Goal: Task Accomplishment & Management: Complete application form

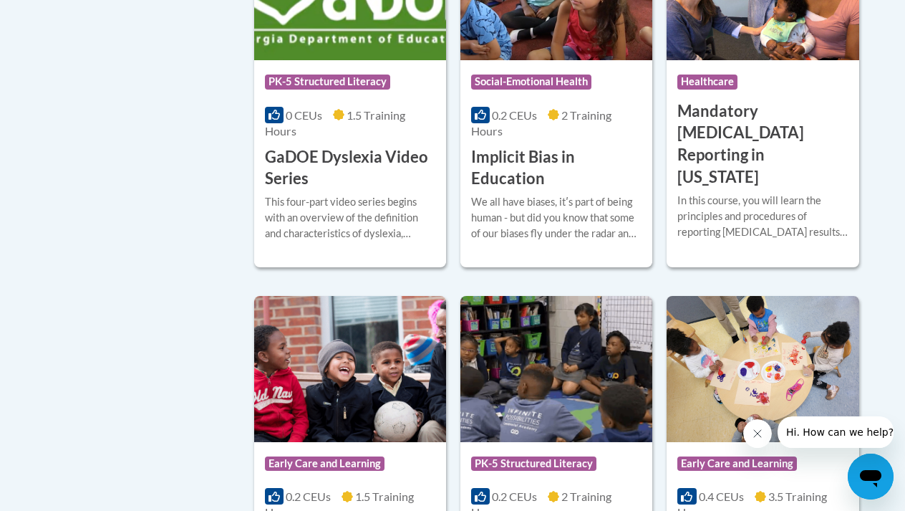
scroll to position [2112, 0]
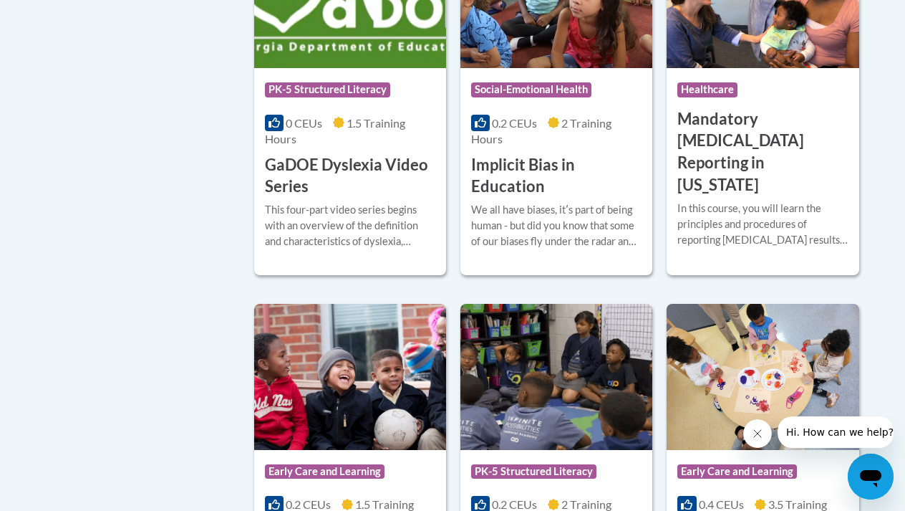
click at [313, 115] on div "0 CEUs 1.5 Training Hours" at bounding box center [350, 131] width 170 height 32
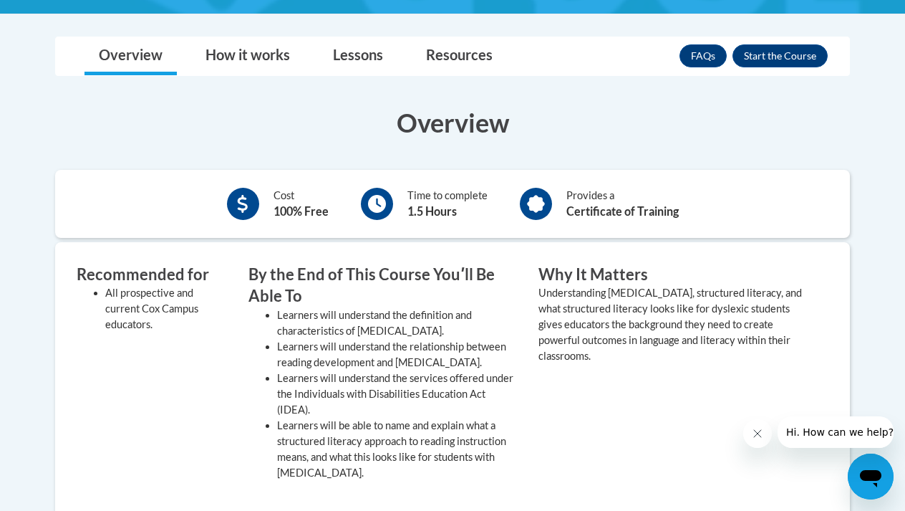
scroll to position [366, 0]
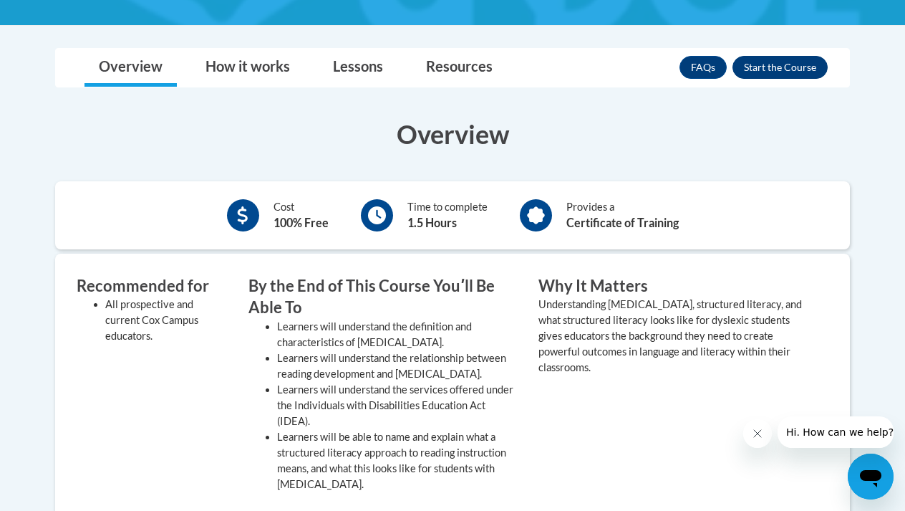
click at [748, 59] on button "Enroll" at bounding box center [780, 67] width 95 height 23
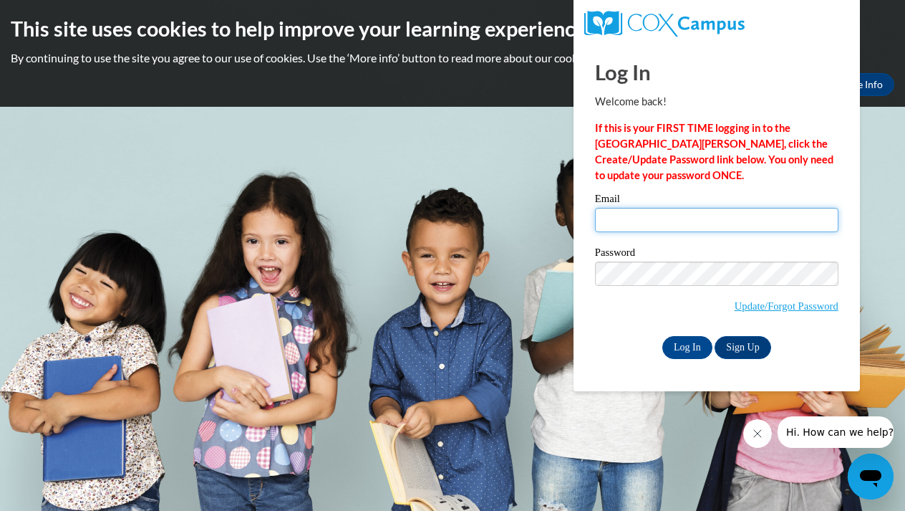
type input "lnajee6@gmail.com"
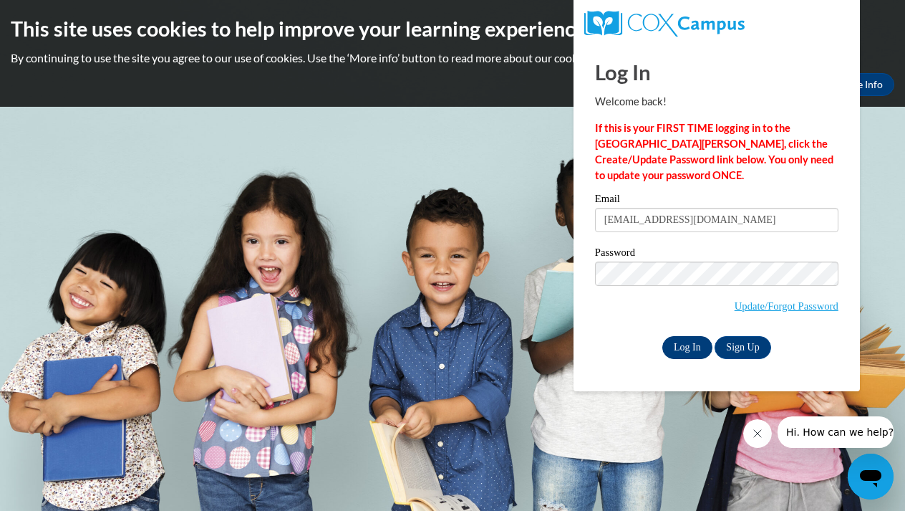
click at [695, 348] on input "Log In" at bounding box center [687, 347] width 50 height 23
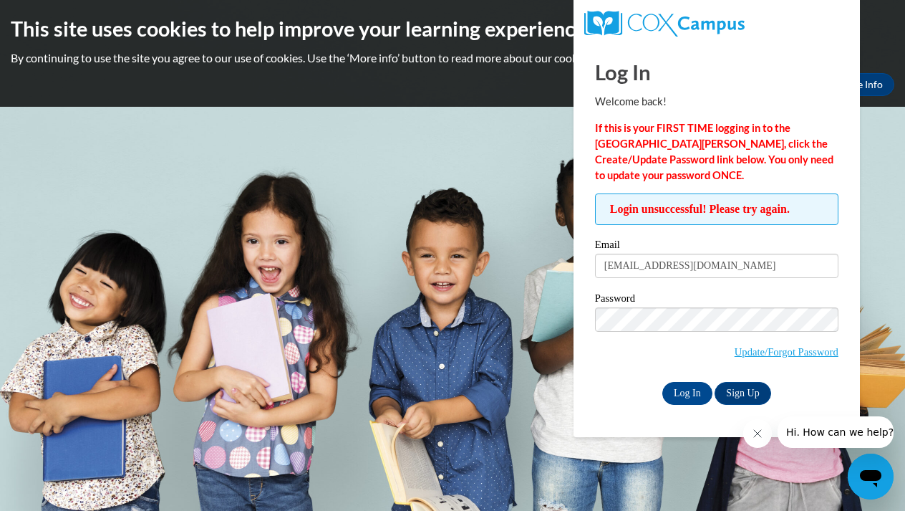
click at [764, 136] on p "If this is your FIRST TIME logging in to the NEW Cox Campus, click the Create/U…" at bounding box center [717, 151] width 244 height 63
click at [651, 148] on strong "If this is your FIRST TIME logging in to the NEW Cox Campus, click the Create/U…" at bounding box center [714, 151] width 238 height 59
click at [740, 395] on link "Sign Up" at bounding box center [743, 393] width 56 height 23
click at [703, 393] on input "Log In" at bounding box center [687, 393] width 50 height 23
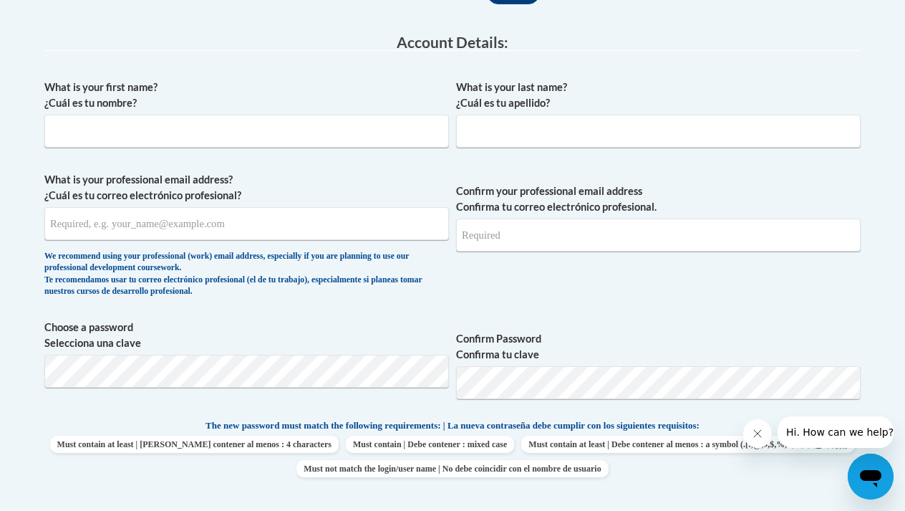
scroll to position [344, 0]
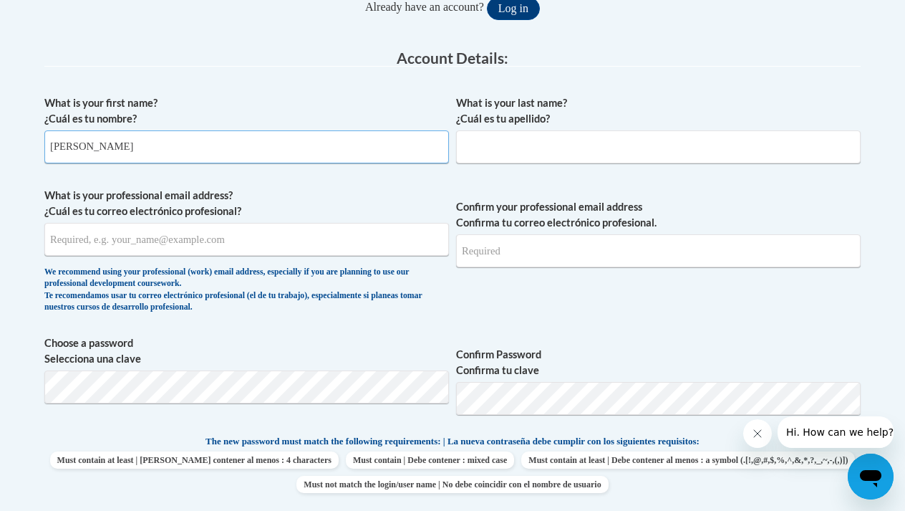
type input "[PERSON_NAME]"
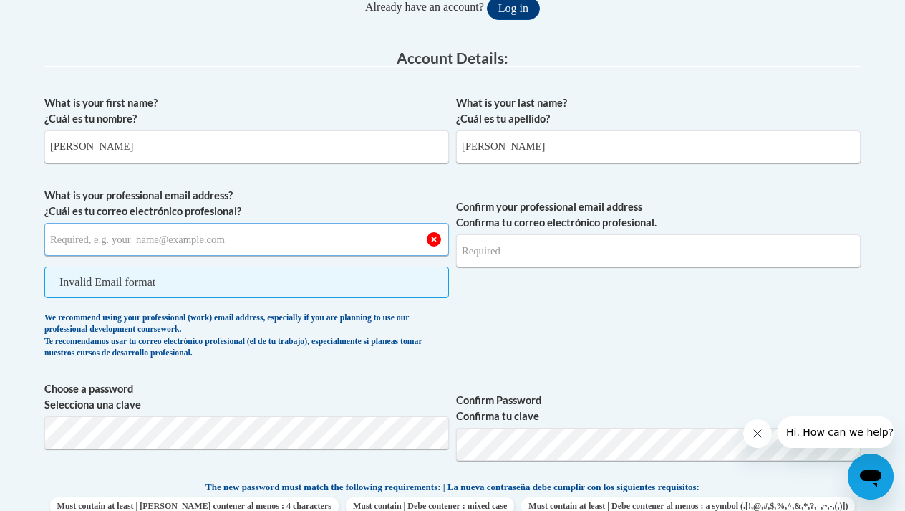
type input "[EMAIL_ADDRESS][DOMAIN_NAME]"
type input "[PERSON_NAME]"
click at [579, 343] on span "Confirm your professional email address Confirma tu correo electrónico profesio…" at bounding box center [658, 277] width 405 height 178
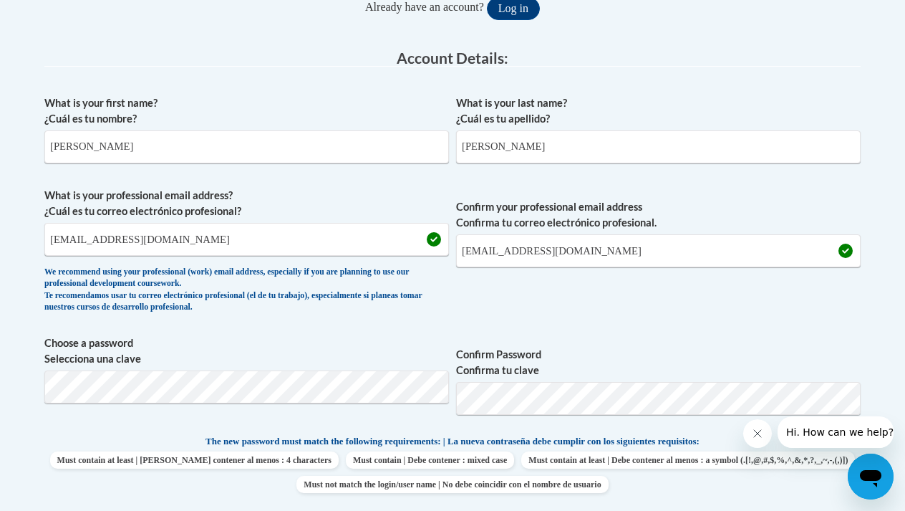
scroll to position [0, 0]
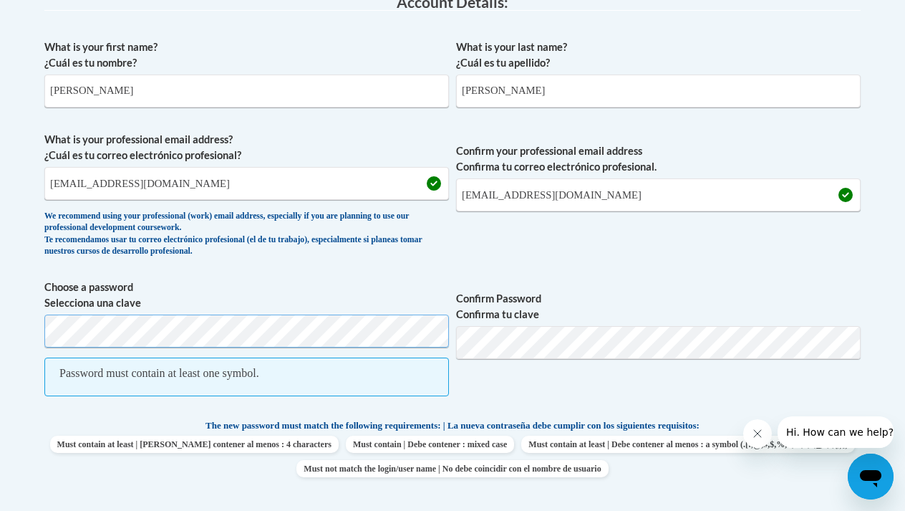
scroll to position [416, 0]
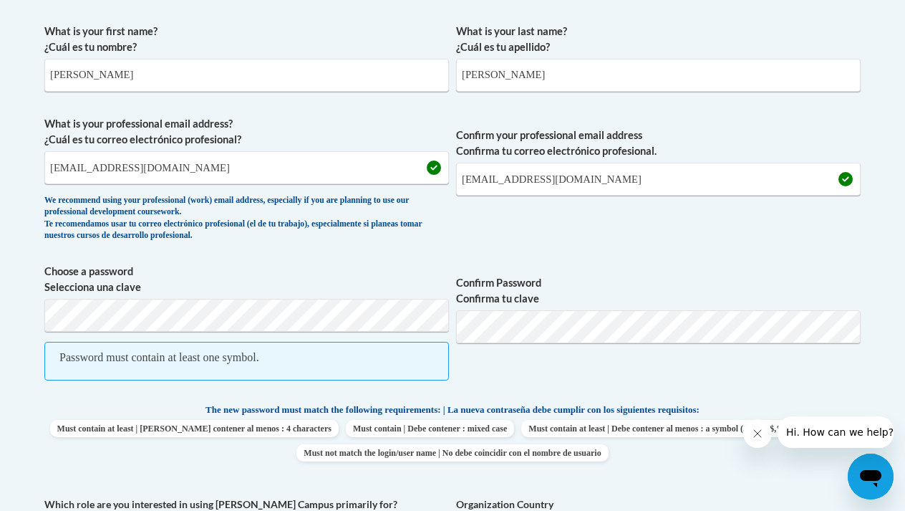
click at [723, 374] on span "Confirm Password Confirma tu clave" at bounding box center [658, 330] width 405 height 132
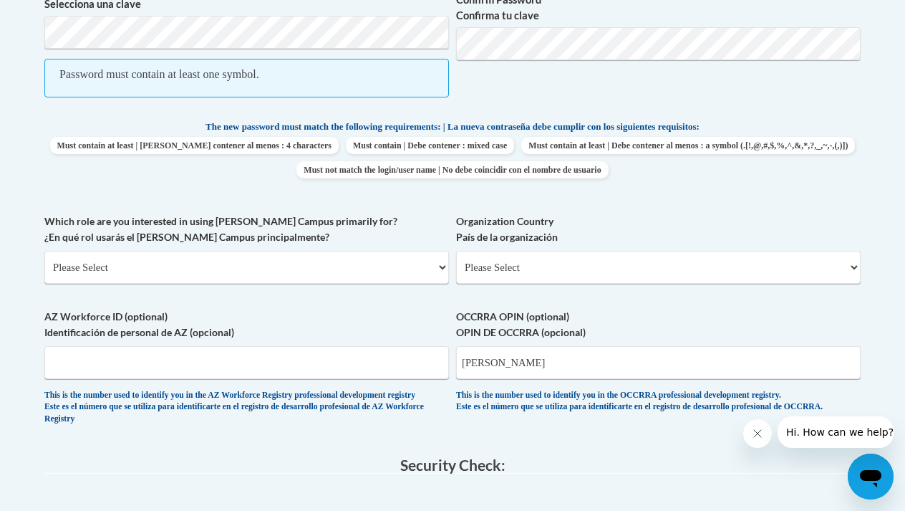
scroll to position [702, 0]
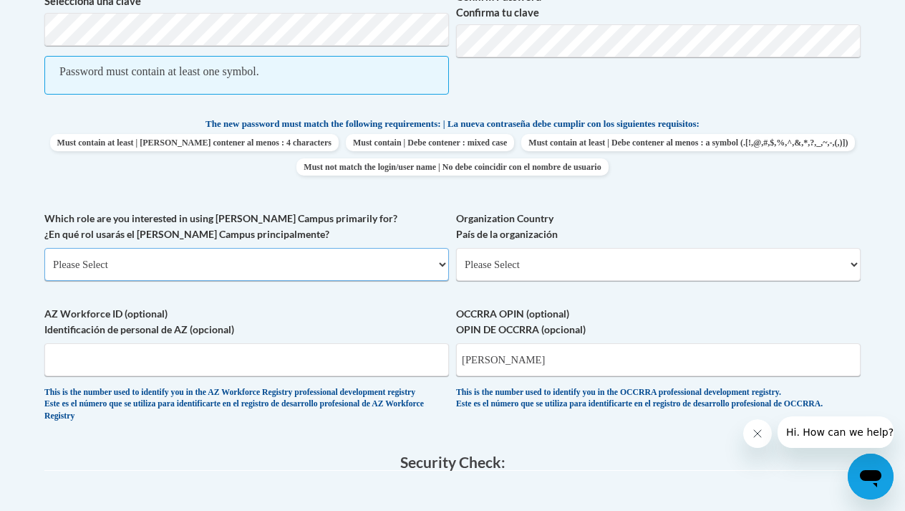
select select "fbf2d438-af2f-41f8-98f1-81c410e29de3"
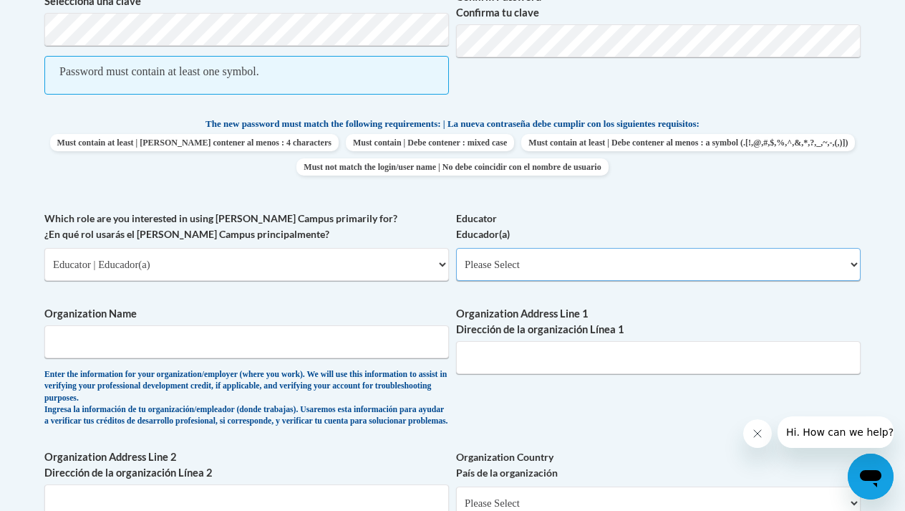
select select "67563ca1-16dc-4830-a7b3-94a34bed3689"
select select "5a18ea06-2b54-4451-96f2-d152daf9eac5"
select select "99b32b07-cffc-426c-8bf6-0cd77760d84b"
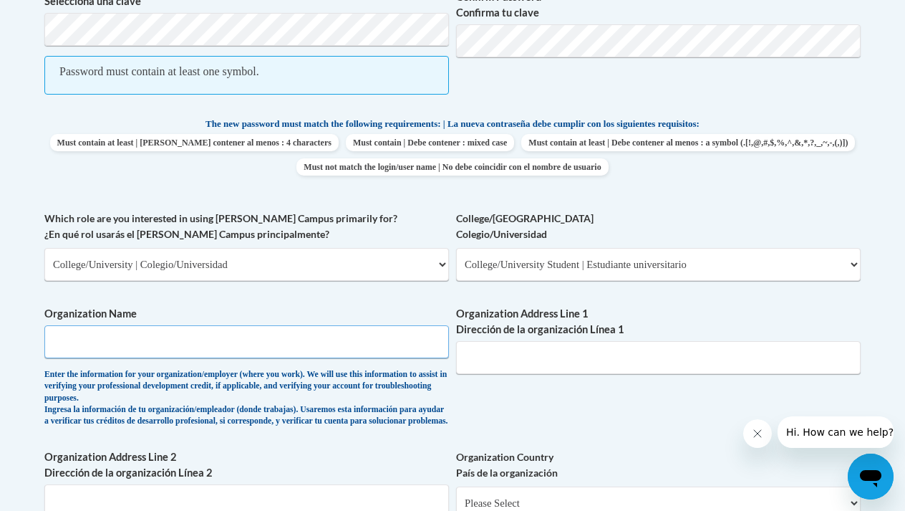
click at [387, 328] on input "Organization Name" at bounding box center [246, 341] width 405 height 33
type input "a"
type input "[GEOGRAPHIC_DATA]"
click at [629, 374] on div "What is your first name? ¿Cuál es tu nombre? [PERSON_NAME] What is your last na…" at bounding box center [452, 203] width 816 height 944
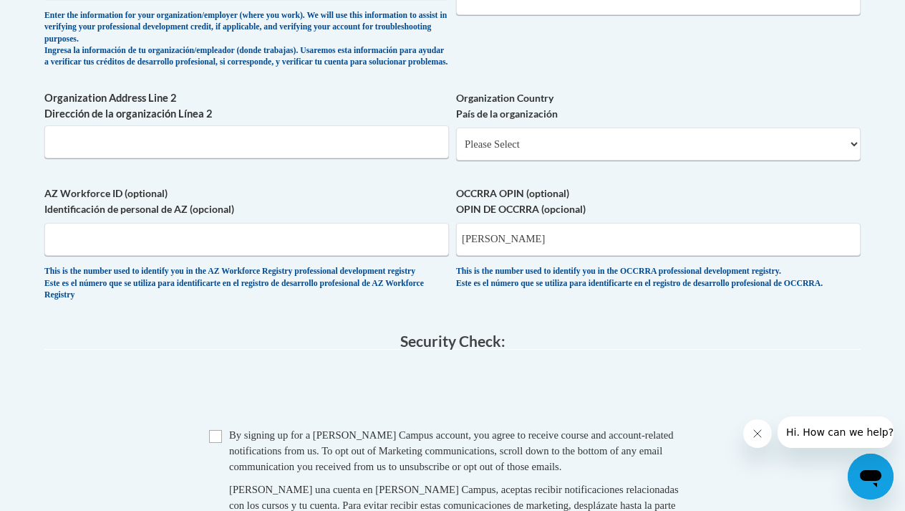
scroll to position [1016, 0]
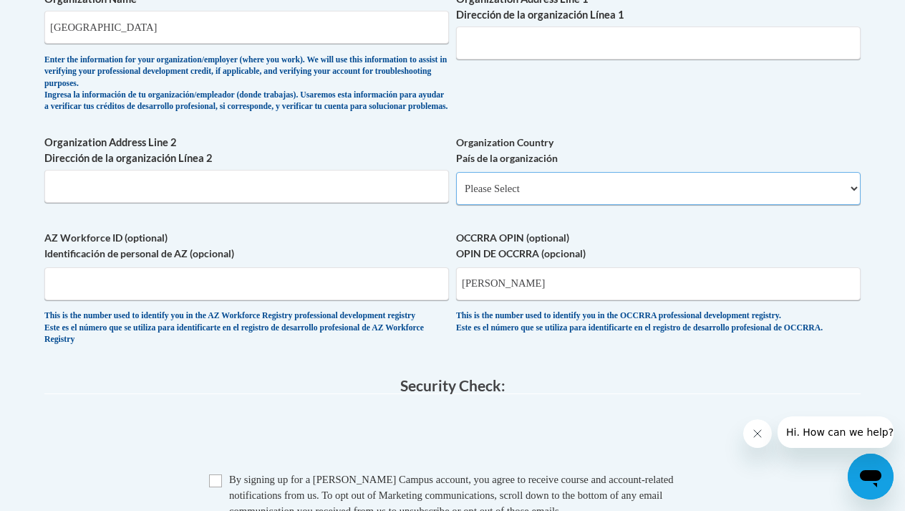
select select "ad49bcad-a171-4b2e-b99c-48b446064914"
select select
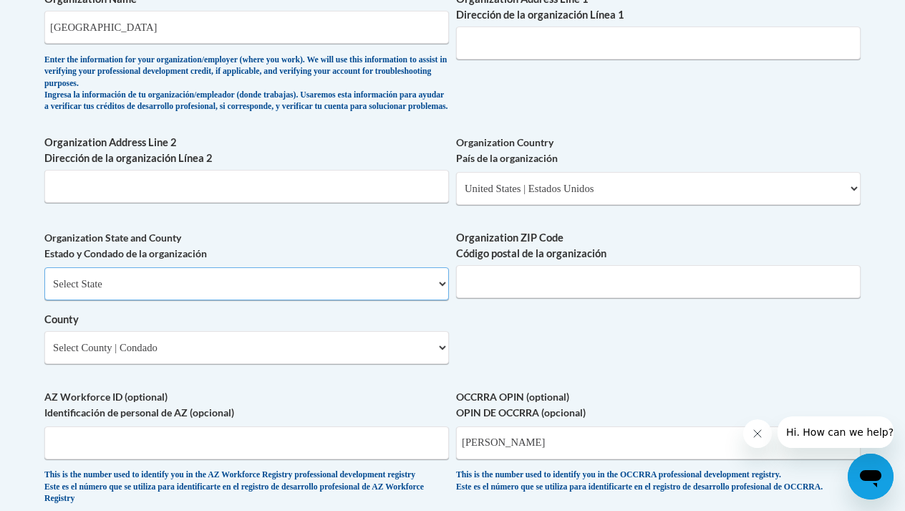
select select "[US_STATE]"
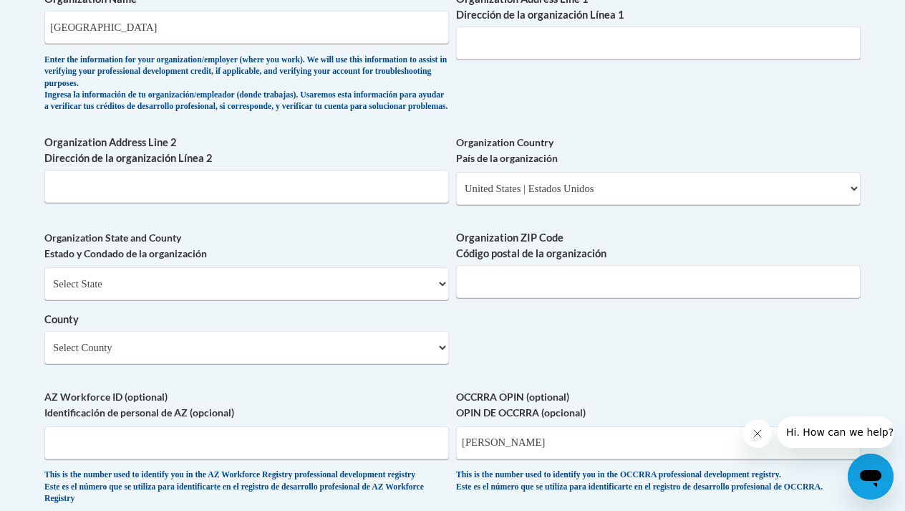
click at [796, 135] on label "Organization Country País de la organización" at bounding box center [658, 151] width 405 height 32
click at [796, 172] on select "Please Select [GEOGRAPHIC_DATA] | [GEOGRAPHIC_DATA] Outside of [GEOGRAPHIC_DATA…" at bounding box center [658, 188] width 405 height 33
click at [736, 33] on input "Organization Address Line 1 Dirección de la organización Línea 1" at bounding box center [658, 42] width 405 height 33
type input "[STREET_ADDRESS]"
click at [528, 267] on input "Organization ZIP Code Código postal de la organización" at bounding box center [658, 281] width 405 height 33
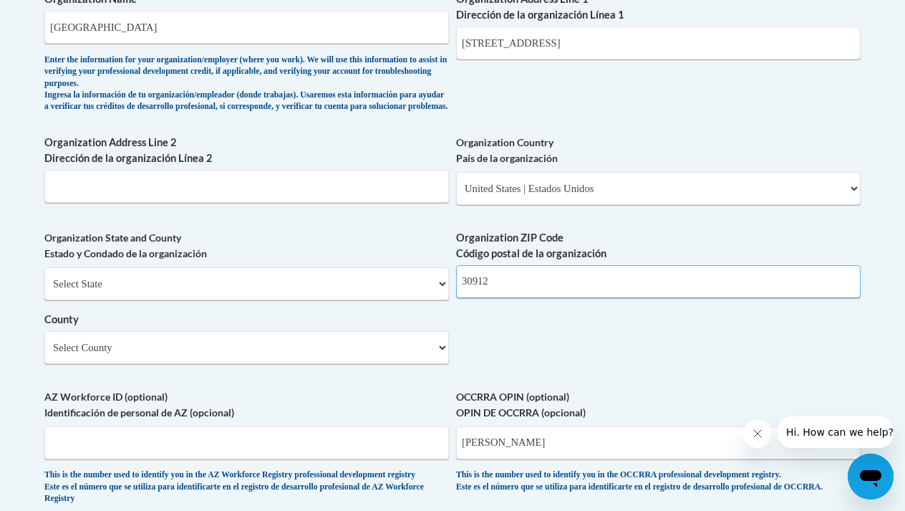
type input "30912"
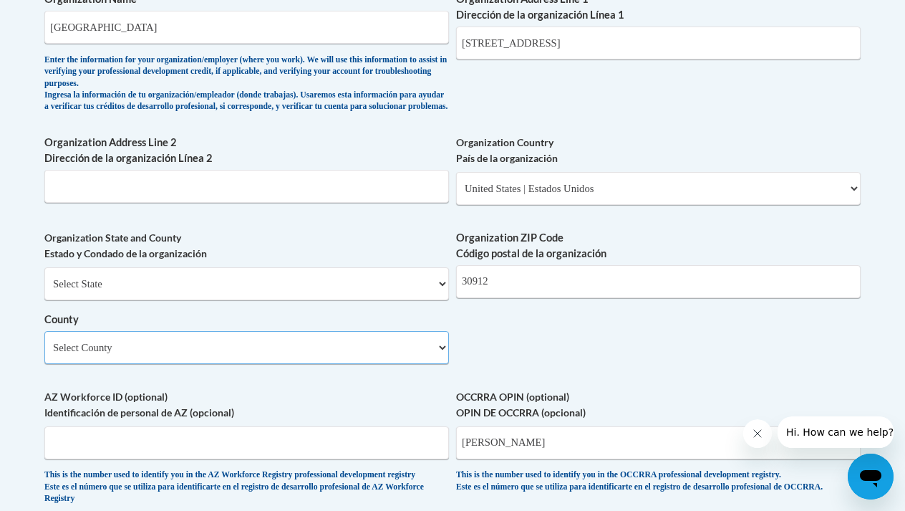
select select "[GEOGRAPHIC_DATA]"
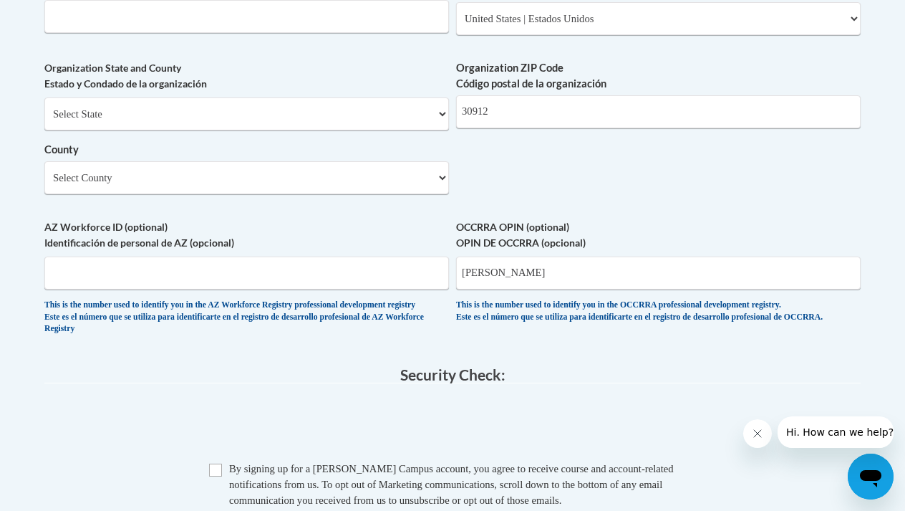
scroll to position [1187, 0]
click at [213, 463] on input "Checkbox" at bounding box center [215, 469] width 13 height 13
checkbox input "true"
click at [614, 381] on fieldset "Security Check: Enter the security code + = TextBox Checkbox" at bounding box center [452, 488] width 816 height 244
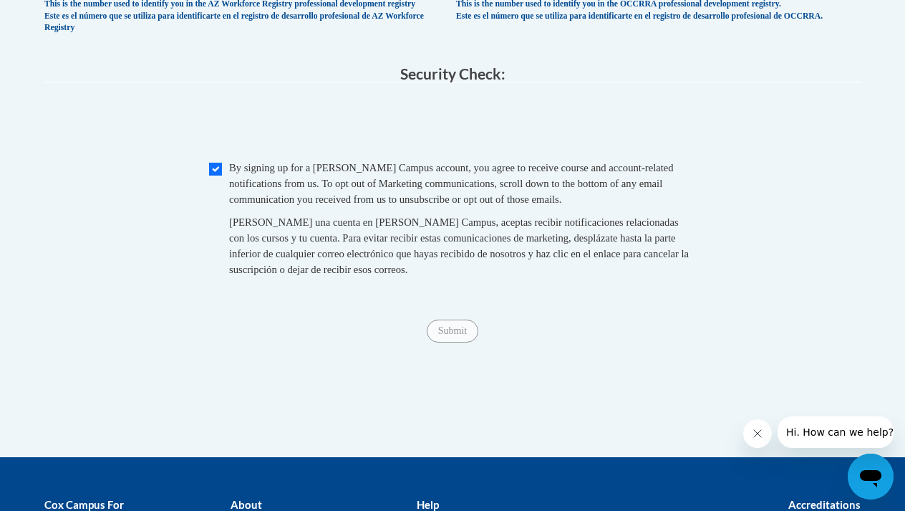
scroll to position [1490, 0]
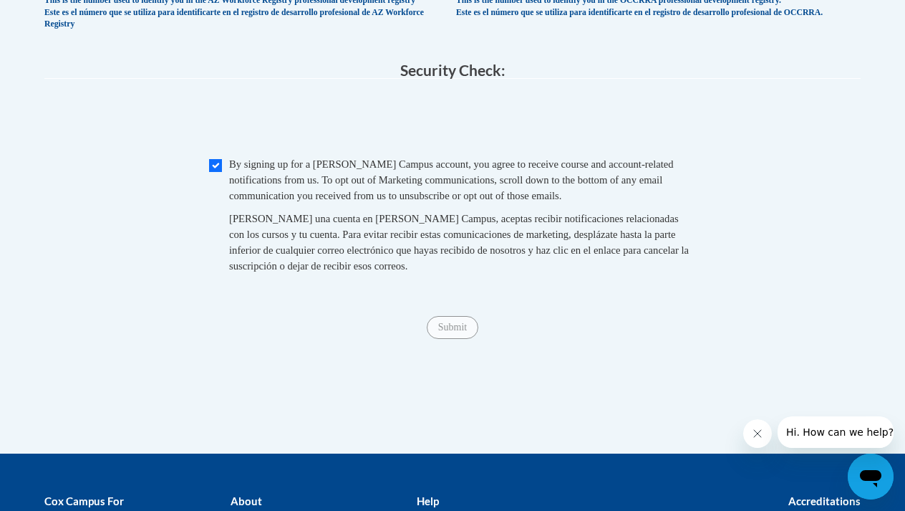
click at [448, 321] on span "Submit" at bounding box center [453, 326] width 52 height 11
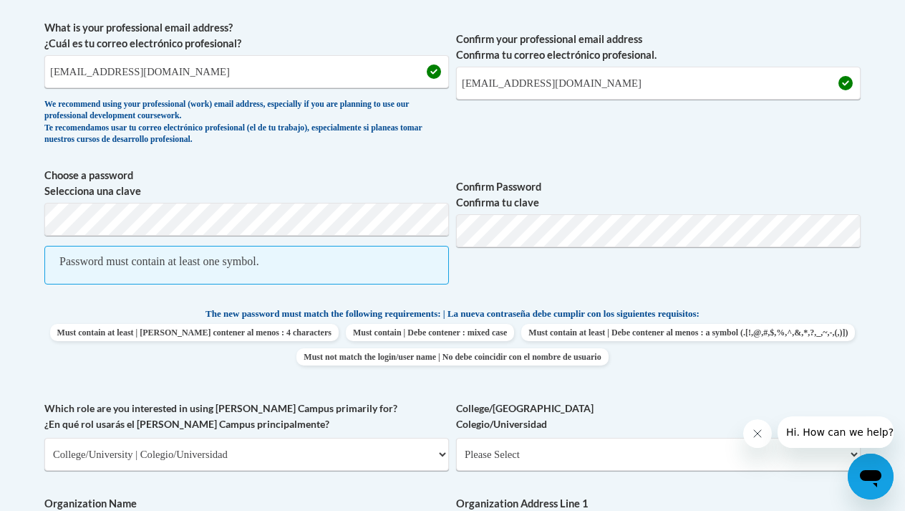
scroll to position [481, 0]
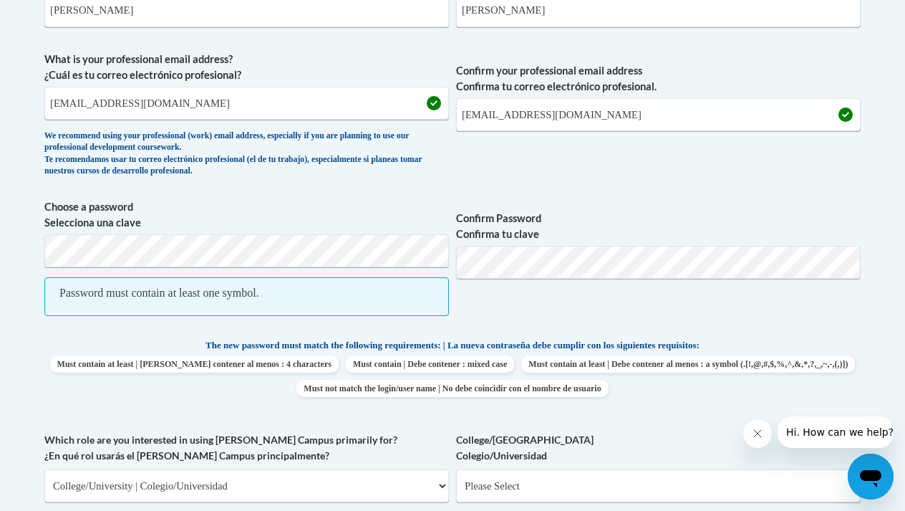
click at [683, 332] on div "What is your first name? ¿Cuál es tu nombre? [PERSON_NAME] What is your last na…" at bounding box center [452, 503] width 816 height 1103
click at [843, 357] on span "Must contain at least | Debe contener al menos : 4 characters Must contain | De…" at bounding box center [452, 376] width 816 height 42
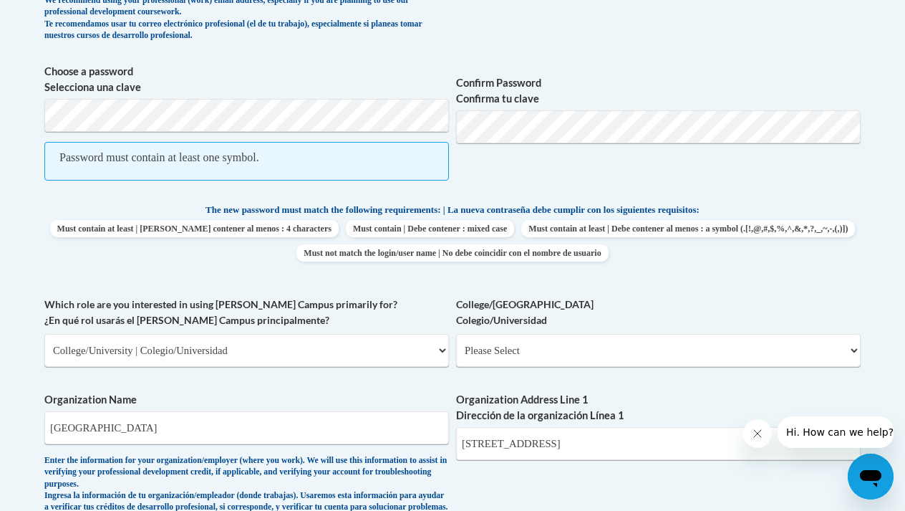
scroll to position [620, 0]
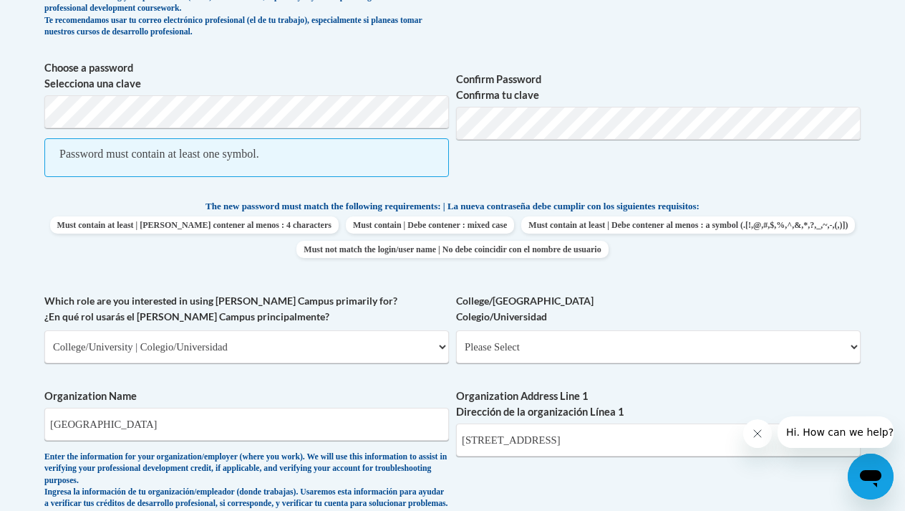
click at [722, 178] on span "Confirm Password Confirma tu clave" at bounding box center [658, 126] width 405 height 132
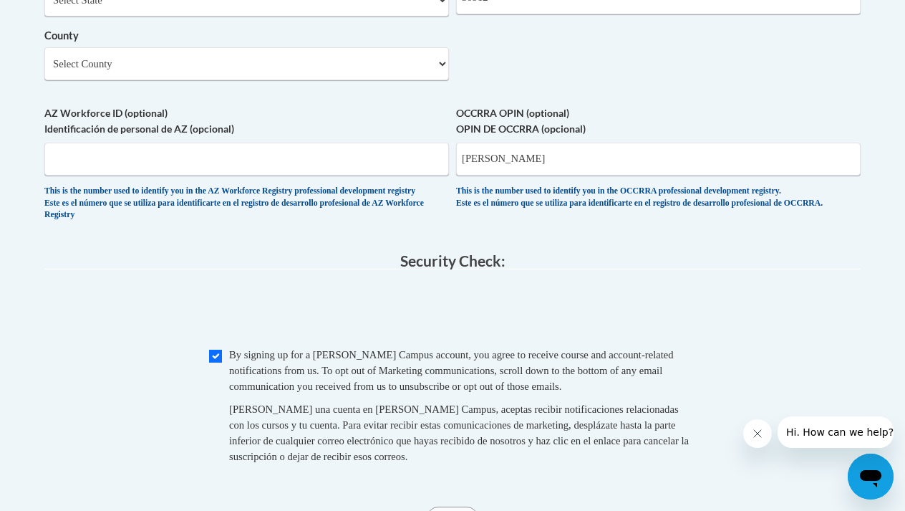
scroll to position [1306, 0]
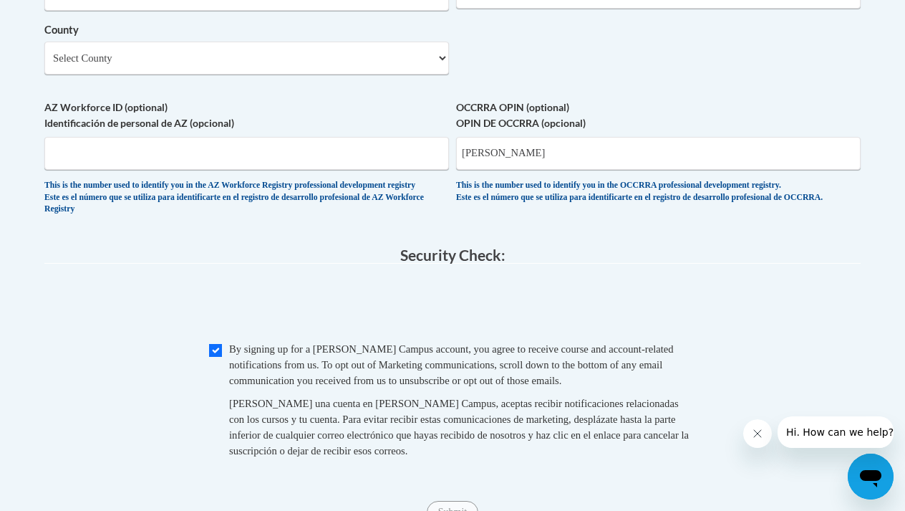
click at [771, 316] on span "0cAFcWeA67Vi_WNDgwUUjDmdX4z5_TaWD60zNTks6hvy5gWOROqWl9zswJyiNJdO_k61cZRepgfCJWR…" at bounding box center [452, 306] width 816 height 56
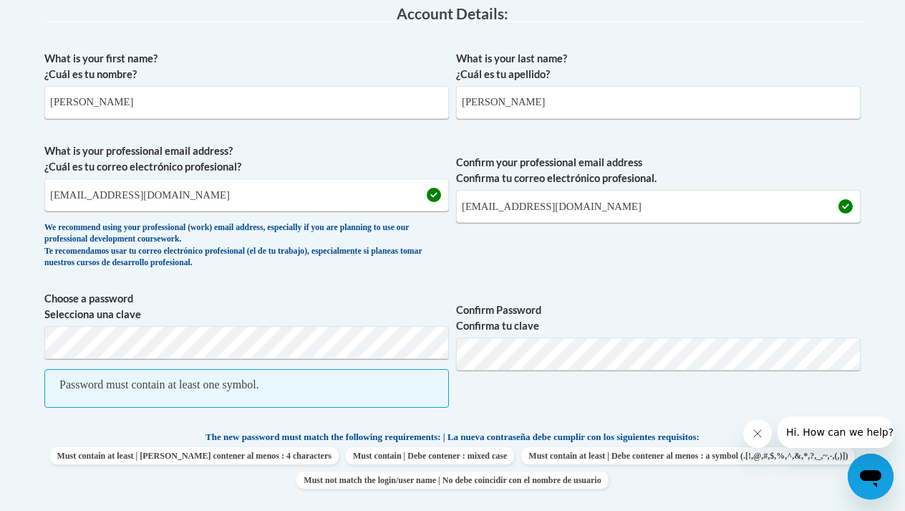
scroll to position [418, 0]
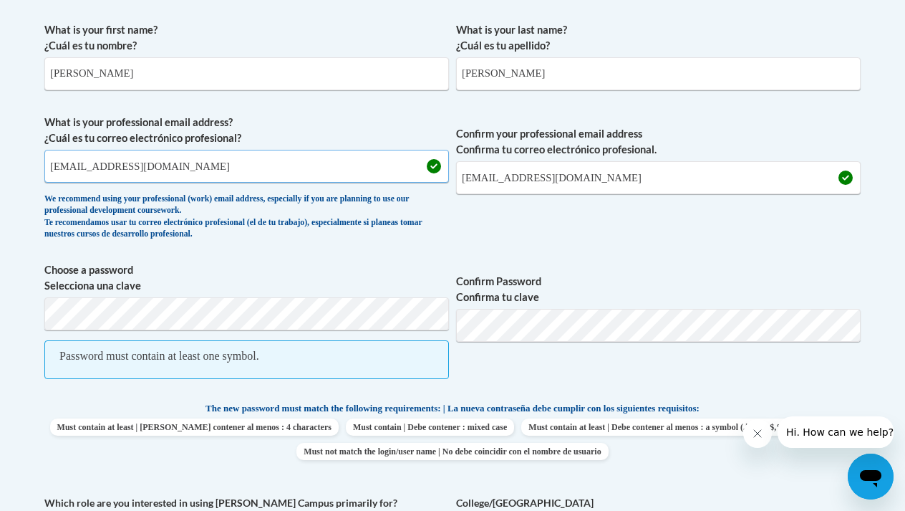
click at [238, 157] on input "[EMAIL_ADDRESS][DOMAIN_NAME]" at bounding box center [246, 166] width 405 height 33
click at [210, 177] on input "[EMAIL_ADDRESS][DOMAIN_NAME]" at bounding box center [246, 166] width 405 height 33
type input "l"
type input "[EMAIL_ADDRESS][DOMAIN_NAME]"
type input "l"
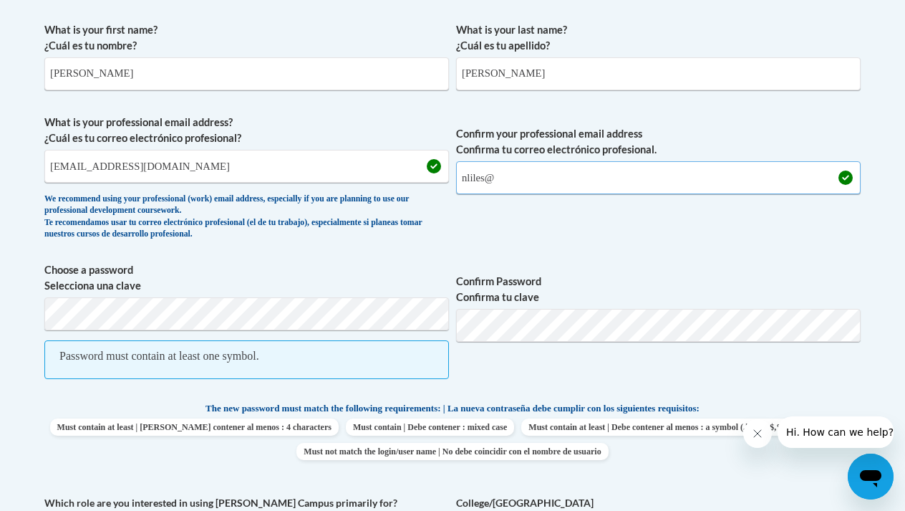
type input "nliles@"
click at [175, 153] on input "[EMAIL_ADDRESS][DOMAIN_NAME]" at bounding box center [246, 166] width 405 height 33
click at [154, 163] on input "[EMAIL_ADDRESS][DOMAIN_NAME]" at bounding box center [246, 166] width 405 height 33
type input "[EMAIL_ADDRESS][DOMAIN_NAME]"
click at [503, 173] on input "nliles@" at bounding box center [658, 177] width 405 height 33
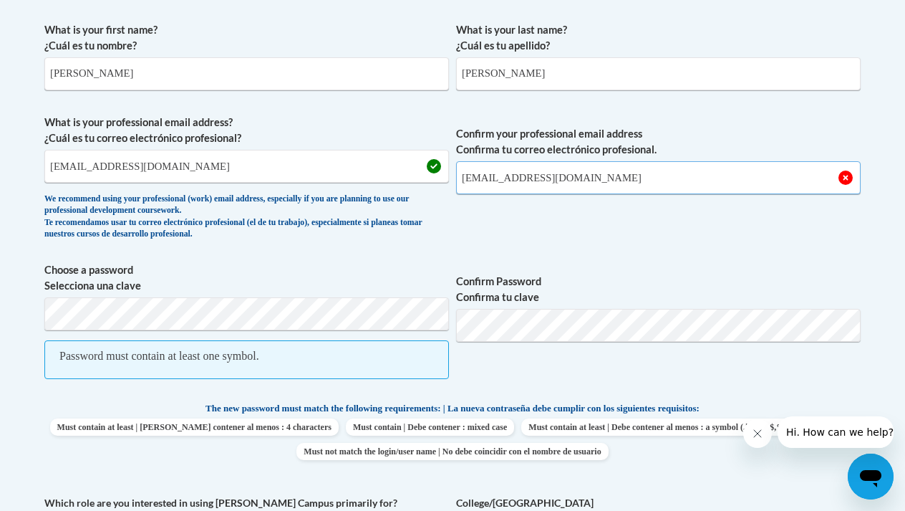
type input "[EMAIL_ADDRESS][DOMAIN_NAME]"
click at [567, 262] on span "Confirm Password Confirma tu clave" at bounding box center [658, 328] width 405 height 132
click at [573, 299] on label "Confirm Password Confirma tu clave" at bounding box center [658, 290] width 405 height 32
click at [657, 361] on span "Confirm Password Confirma tu clave" at bounding box center [658, 328] width 405 height 132
click at [767, 441] on button "Close message from company" at bounding box center [757, 433] width 29 height 29
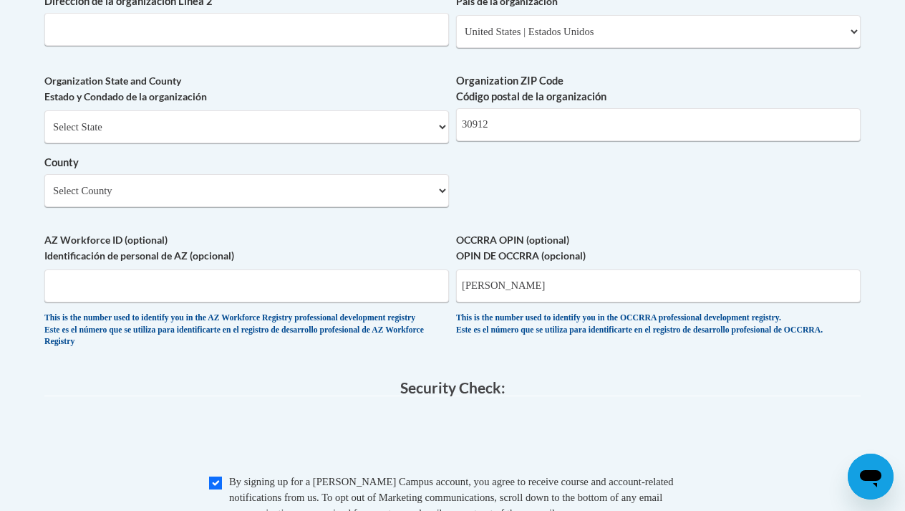
scroll to position [1179, 0]
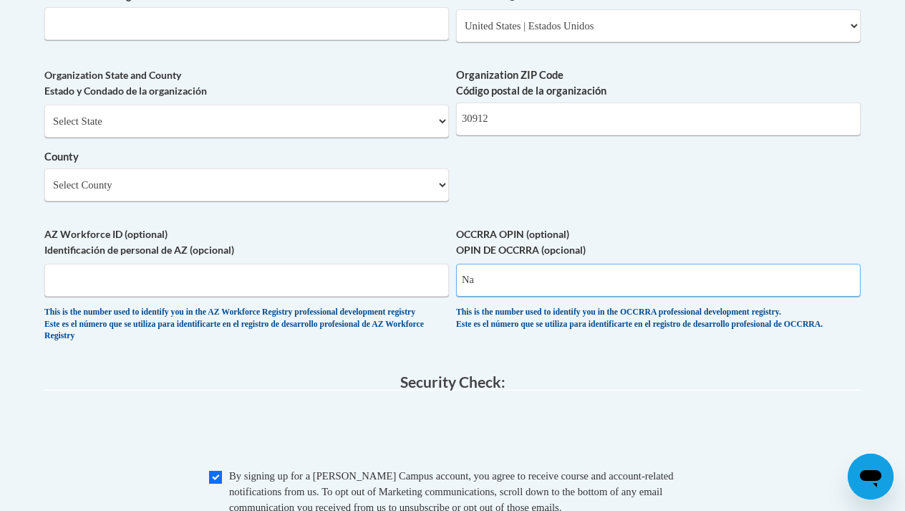
type input "N"
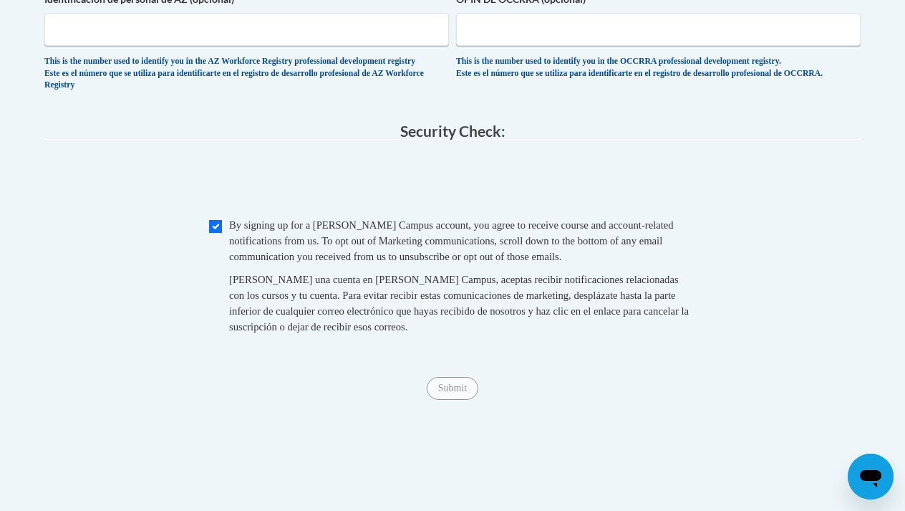
scroll to position [1437, 0]
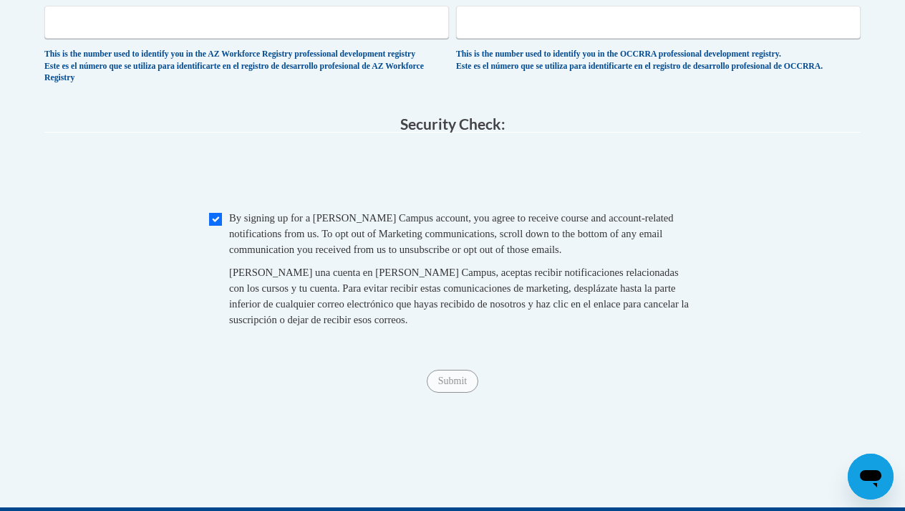
click at [457, 377] on div "Submit Submit" at bounding box center [452, 381] width 816 height 23
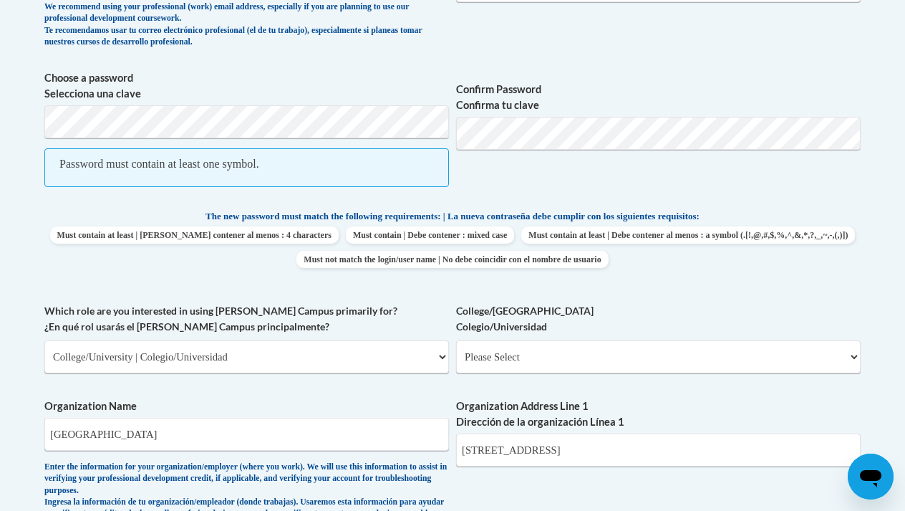
scroll to position [605, 0]
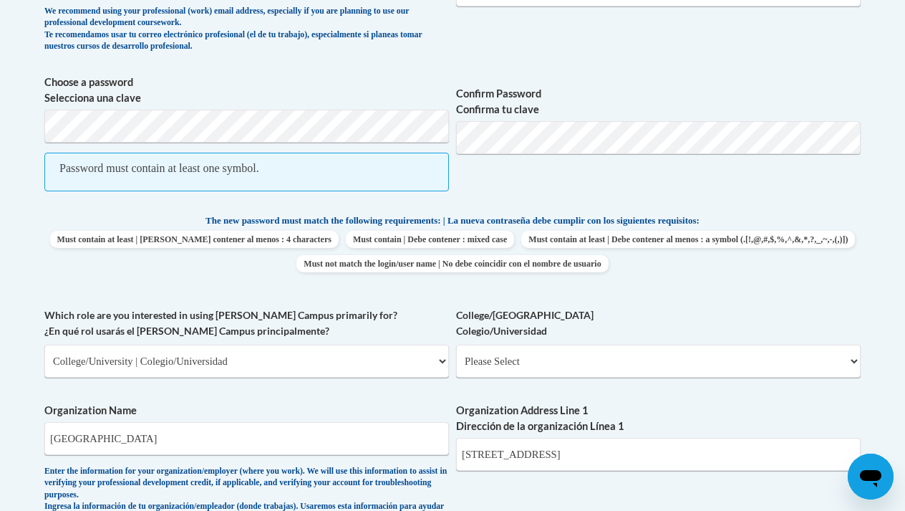
click at [600, 199] on span "Confirm Password Confirma tu clave" at bounding box center [658, 140] width 405 height 132
click at [292, 143] on span "Choose a password Selecciona una clave Password must contain at least one symbo…" at bounding box center [246, 140] width 405 height 132
